Goal: Navigation & Orientation: Find specific page/section

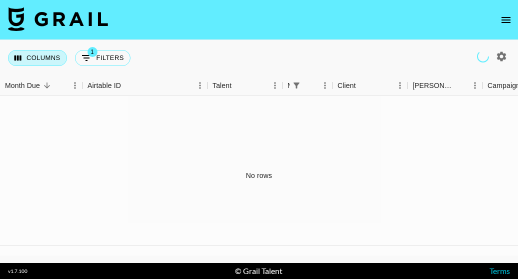
click at [38, 64] on button "Columns" at bounding box center [37, 58] width 59 height 16
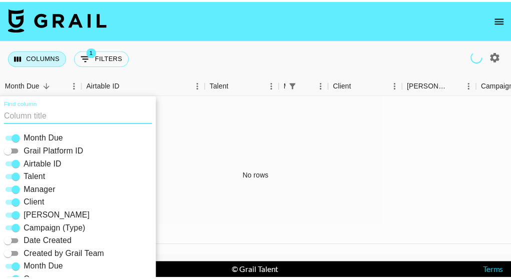
scroll to position [42, 0]
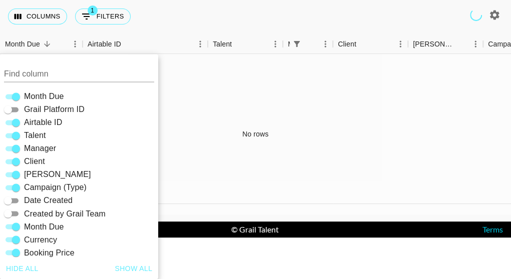
click at [54, 149] on span "Manager" at bounding box center [40, 149] width 32 height 12
click at [34, 149] on input "Manager" at bounding box center [16, 149] width 36 height 12
checkbox input "false"
click at [326, 20] on div "Columns 1 Filters + Booking" at bounding box center [255, 16] width 511 height 36
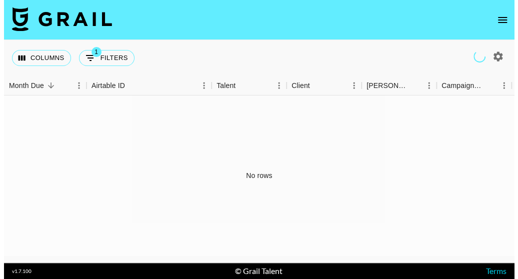
scroll to position [0, 0]
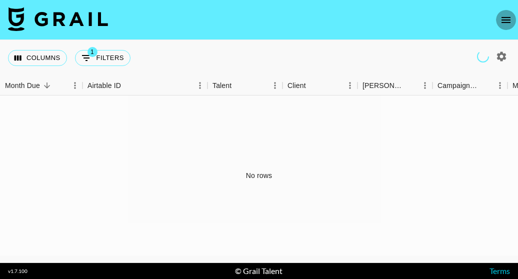
click at [504, 20] on icon "open drawer" at bounding box center [506, 20] width 9 height 6
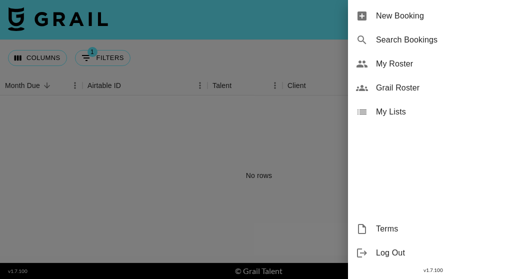
click at [405, 67] on span "My Roster" at bounding box center [443, 64] width 134 height 12
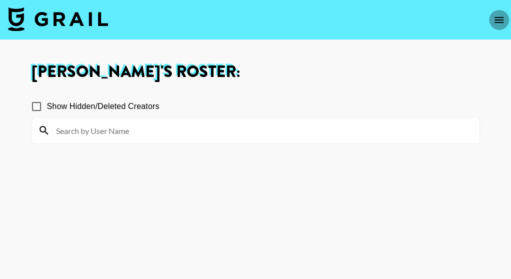
click at [496, 21] on icon "open drawer" at bounding box center [499, 20] width 12 height 12
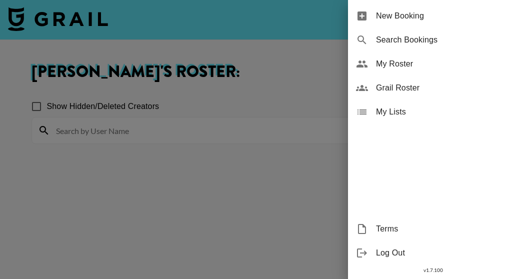
click at [409, 95] on div "Grail Roster" at bounding box center [433, 88] width 170 height 24
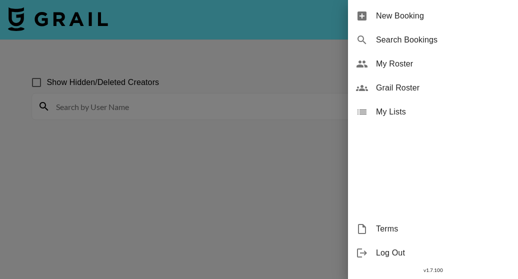
click at [403, 86] on span "Grail Roster" at bounding box center [443, 88] width 134 height 12
click at [360, 91] on icon at bounding box center [362, 88] width 12 height 6
click at [396, 90] on span "Grail Roster" at bounding box center [443, 88] width 134 height 12
click at [397, 39] on span "Search Bookings" at bounding box center [443, 40] width 134 height 12
select select "id"
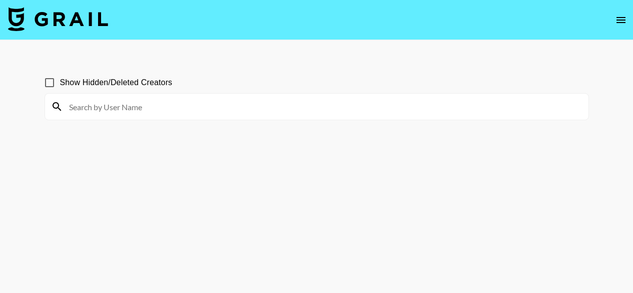
click at [616, 20] on icon "open drawer" at bounding box center [621, 20] width 12 height 12
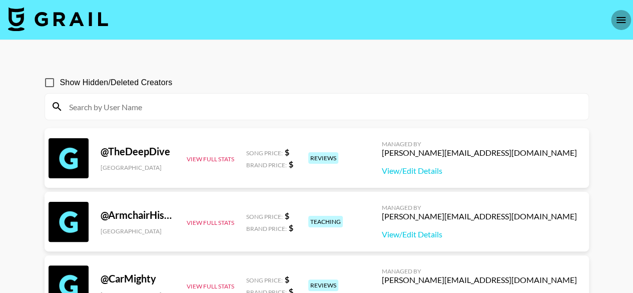
click at [622, 22] on icon "open drawer" at bounding box center [620, 20] width 9 height 6
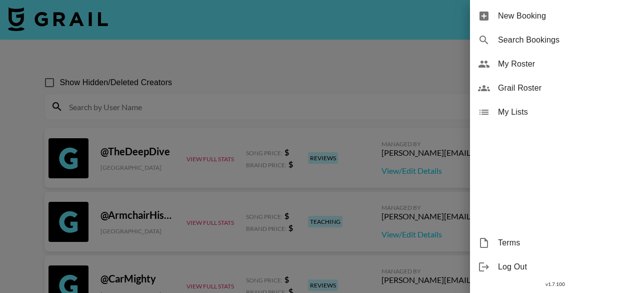
click at [60, 49] on div at bounding box center [320, 146] width 640 height 293
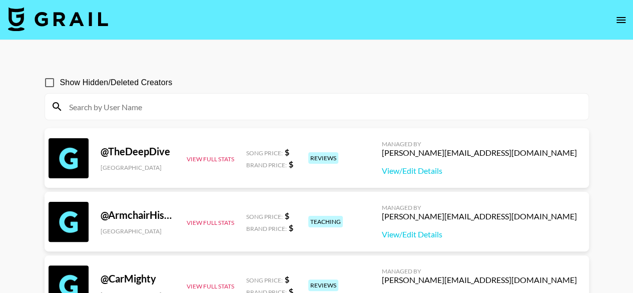
click at [32, 22] on img at bounding box center [58, 19] width 100 height 24
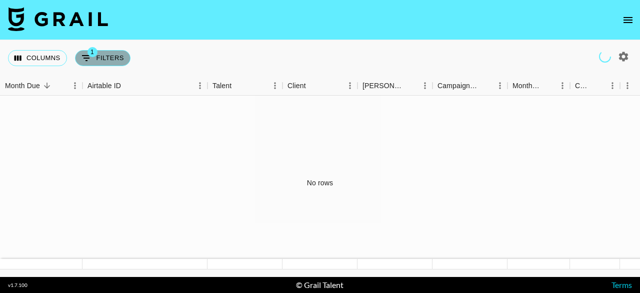
click at [89, 59] on icon "Show filters" at bounding box center [87, 58] width 12 height 12
select select "managerIds"
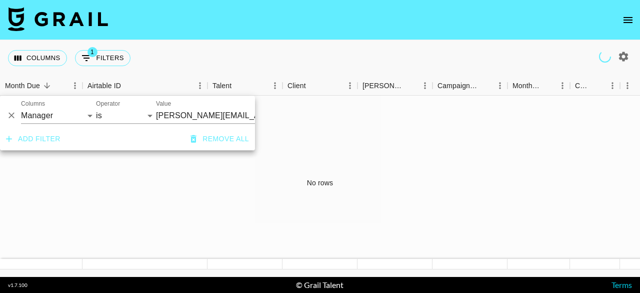
click at [225, 21] on nav at bounding box center [320, 20] width 640 height 40
